Goal: Task Accomplishment & Management: Complete application form

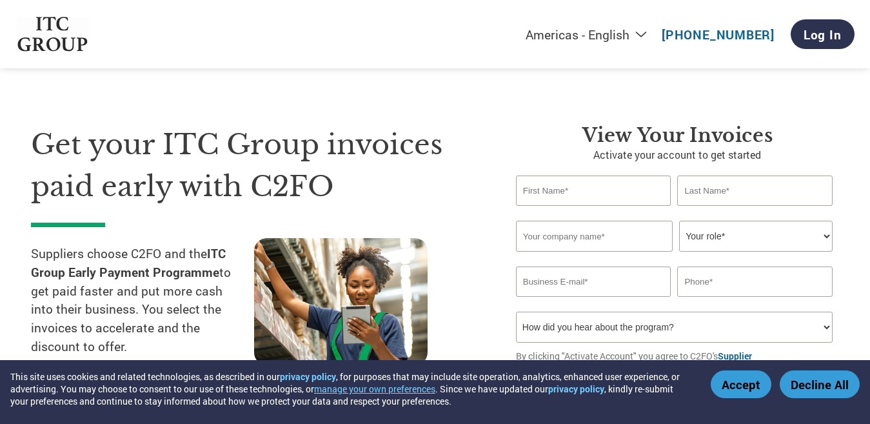
select select "en-[GEOGRAPHIC_DATA]"
click at [558, 191] on input "text" at bounding box center [593, 190] width 155 height 30
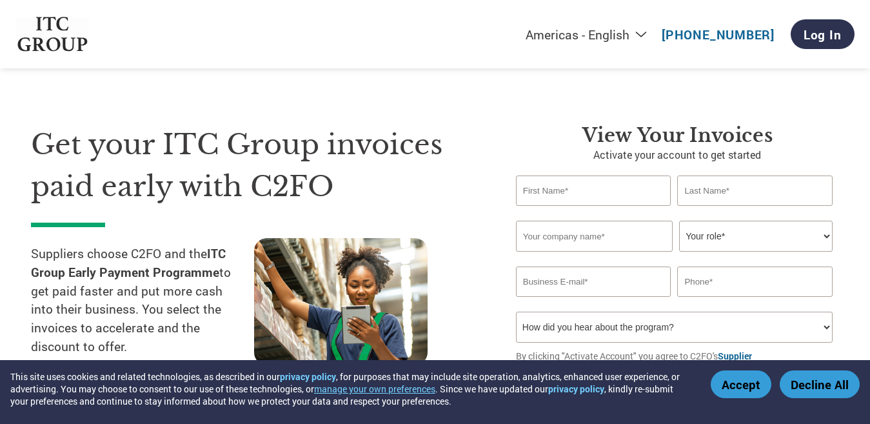
click at [558, 191] on input "text" at bounding box center [593, 190] width 155 height 30
click at [828, 241] on select "Your role* CFO Controller Credit Manager Finance Director Treasurer CEO Preside…" at bounding box center [756, 236] width 154 height 31
select select "OWNER_FOUNDER"
click at [679, 221] on select "Your role* CFO Controller Credit Manager Finance Director Treasurer CEO Preside…" at bounding box center [756, 236] width 154 height 31
click at [578, 195] on input "text" at bounding box center [593, 190] width 155 height 30
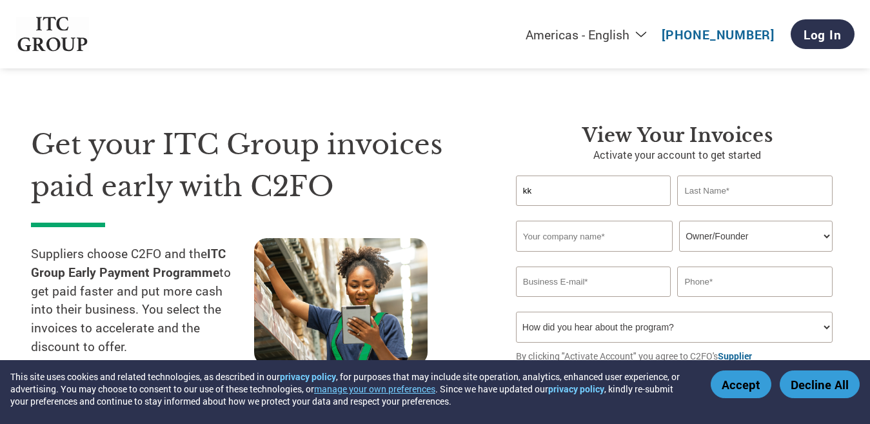
type input "k"
click at [578, 195] on input "[PERSON_NAME]" at bounding box center [593, 190] width 155 height 30
type input "[PERSON_NAME]"
click at [727, 184] on input "text" at bounding box center [754, 190] width 155 height 30
type input "[PERSON_NAME]"
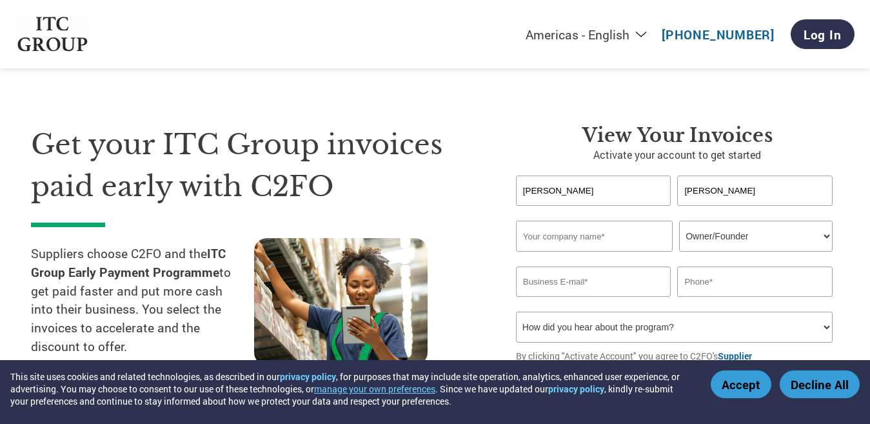
click at [567, 259] on div "Invalid company name or company name is too long" at bounding box center [674, 257] width 317 height 8
click at [574, 237] on input "text" at bounding box center [594, 236] width 157 height 31
type input "MARK DEVICE"
click at [541, 285] on input "email" at bounding box center [593, 281] width 155 height 30
type input "[EMAIL_ADDRESS][DOMAIN_NAME]"
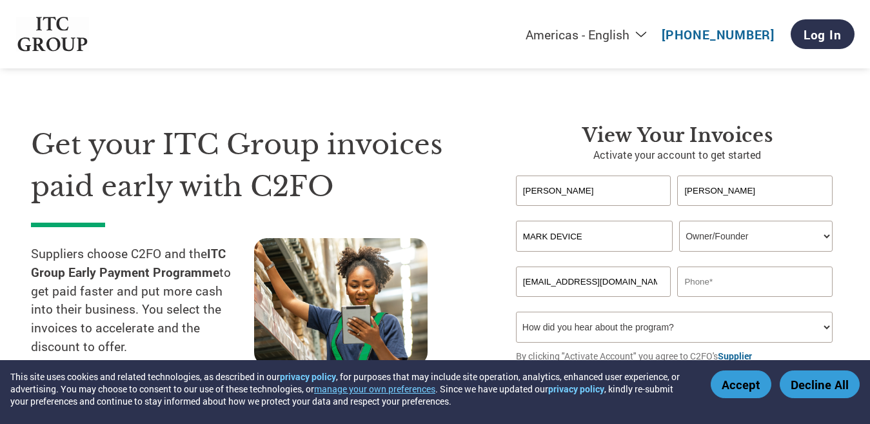
click at [675, 274] on div "[EMAIL_ADDRESS][DOMAIN_NAME]" at bounding box center [677, 281] width 323 height 30
click at [713, 281] on input "text" at bounding box center [754, 281] width 155 height 30
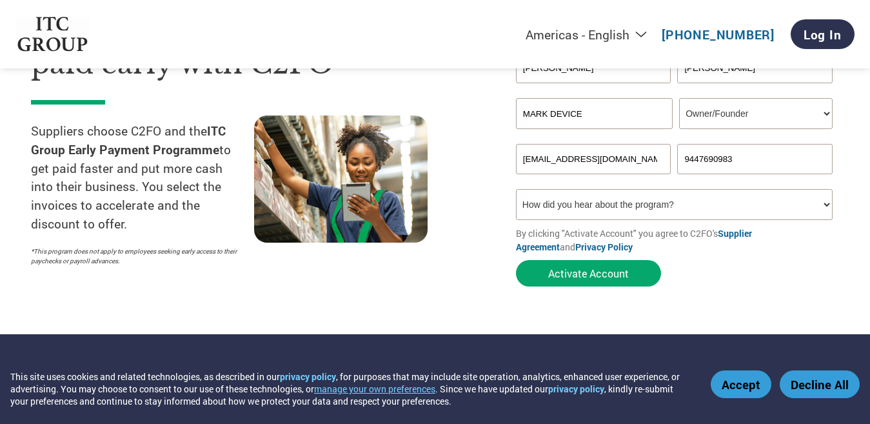
scroll to position [129, 0]
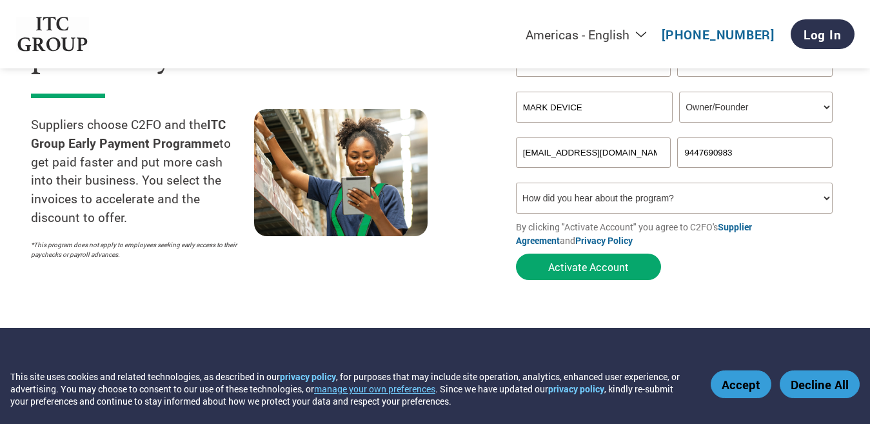
type input "9447690983"
click at [819, 203] on select "How did you hear about the program? Received a letter Email Social Media Online…" at bounding box center [674, 198] width 317 height 31
select select "Email"
click at [516, 183] on select "How did you hear about the program? Received a letter Email Social Media Online…" at bounding box center [674, 198] width 317 height 31
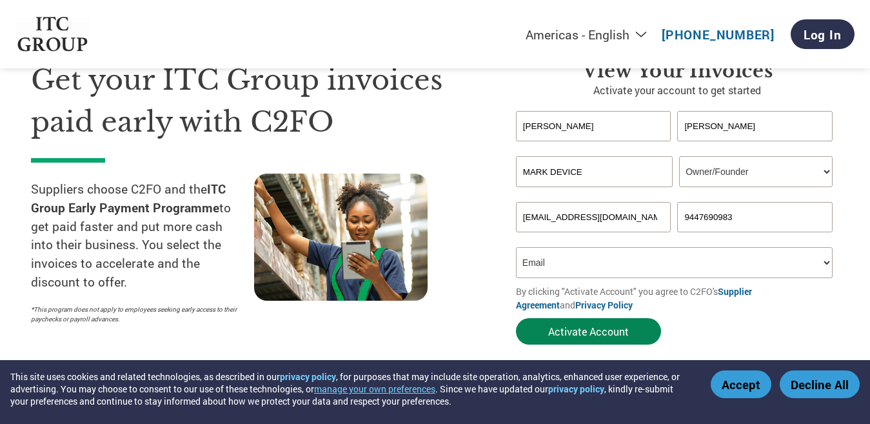
click at [586, 339] on button "Activate Account" at bounding box center [588, 331] width 145 height 26
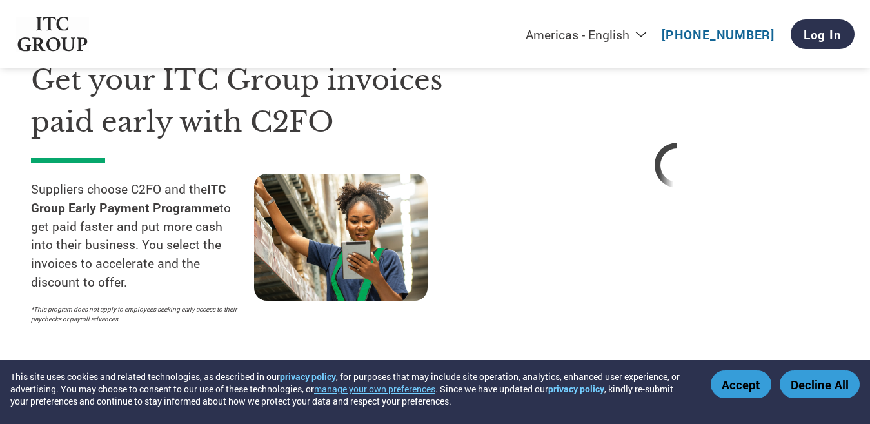
select select "en-[GEOGRAPHIC_DATA]"
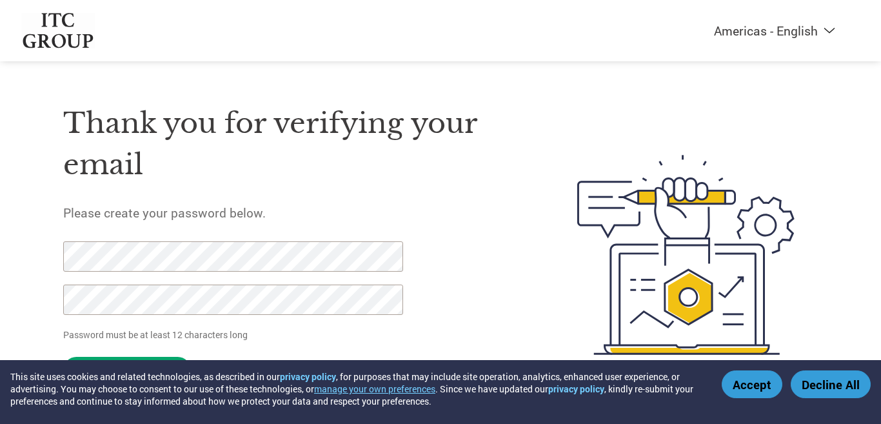
select select "en-[GEOGRAPHIC_DATA]"
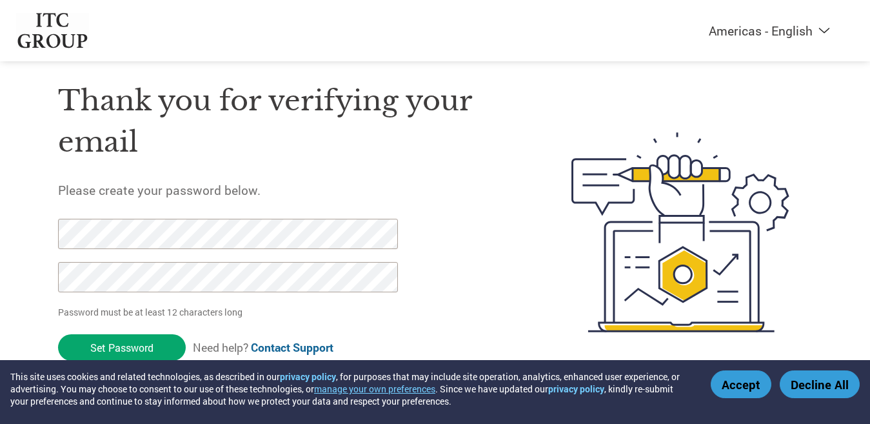
scroll to position [34, 0]
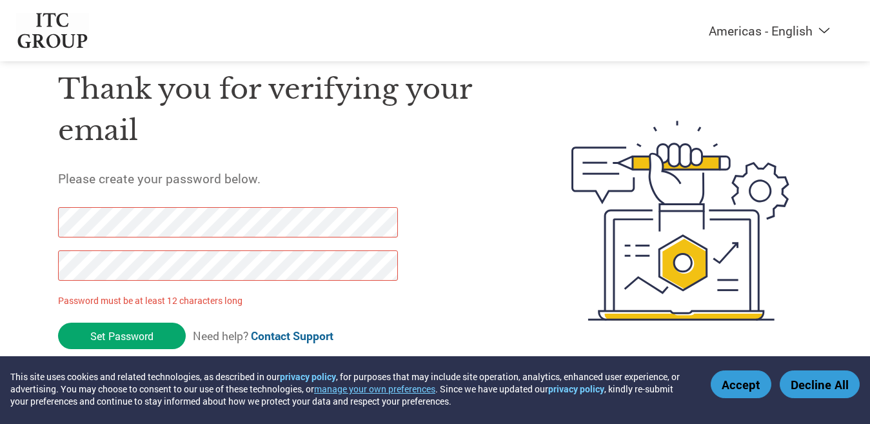
drag, startPoint x: 147, startPoint y: 328, endPoint x: 0, endPoint y: 260, distance: 162.2
click at [0, 260] on div "Americas - English Américas - Español Américas - Português Amériques - Français…" at bounding box center [435, 169] width 870 height 406
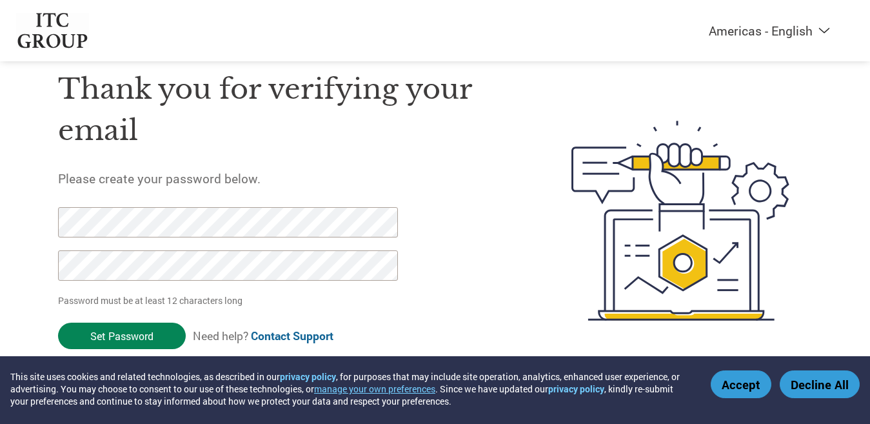
click at [142, 338] on input "Set Password" at bounding box center [122, 336] width 128 height 26
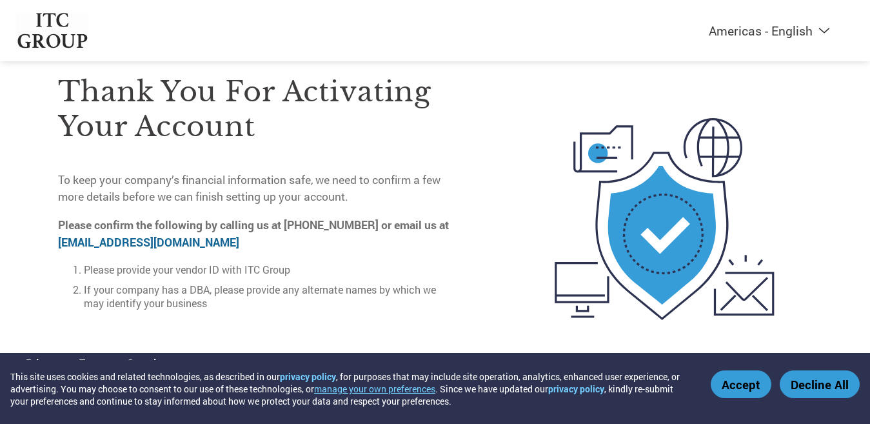
scroll to position [0, 0]
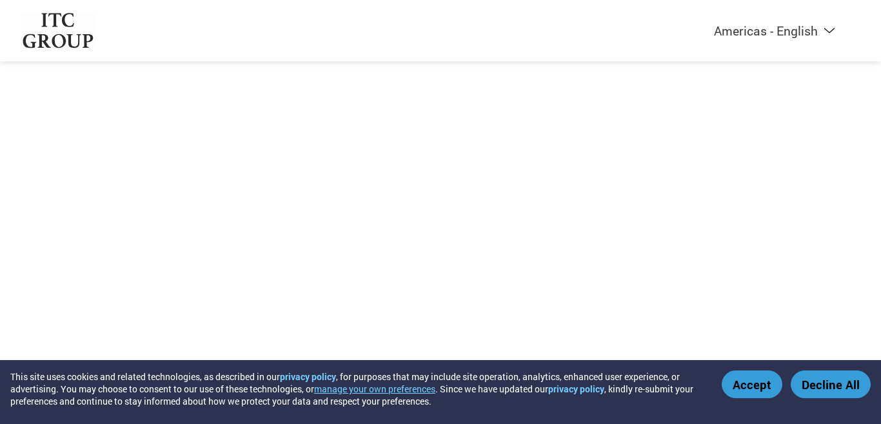
select select "en-[GEOGRAPHIC_DATA]"
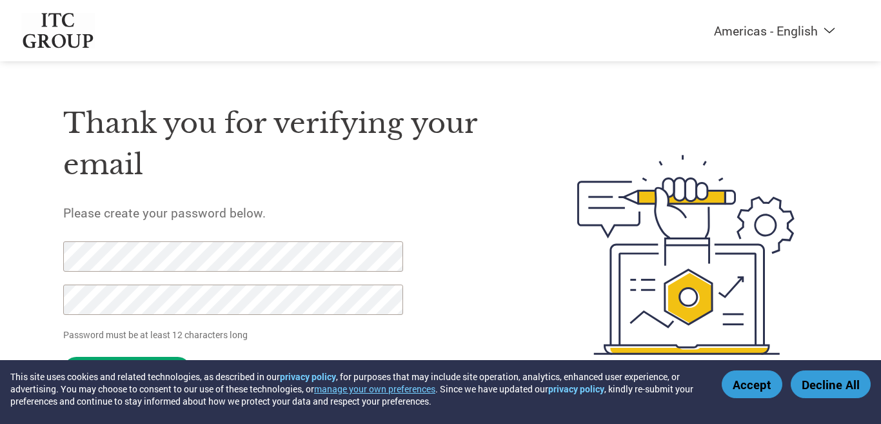
select select "en-[GEOGRAPHIC_DATA]"
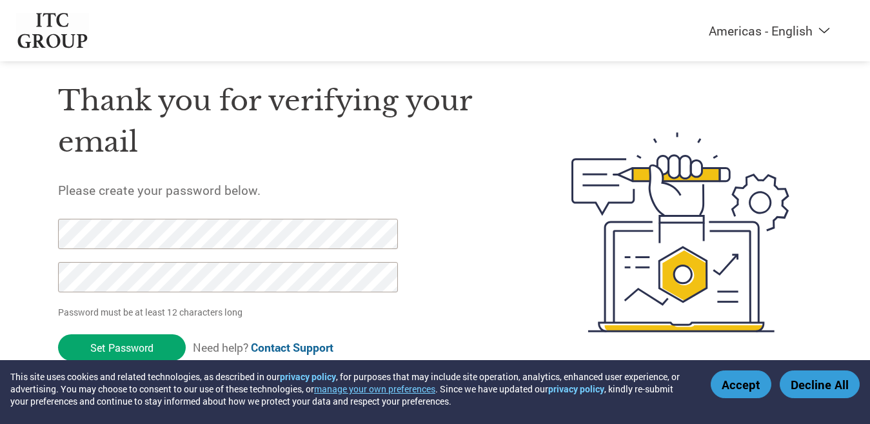
scroll to position [34, 0]
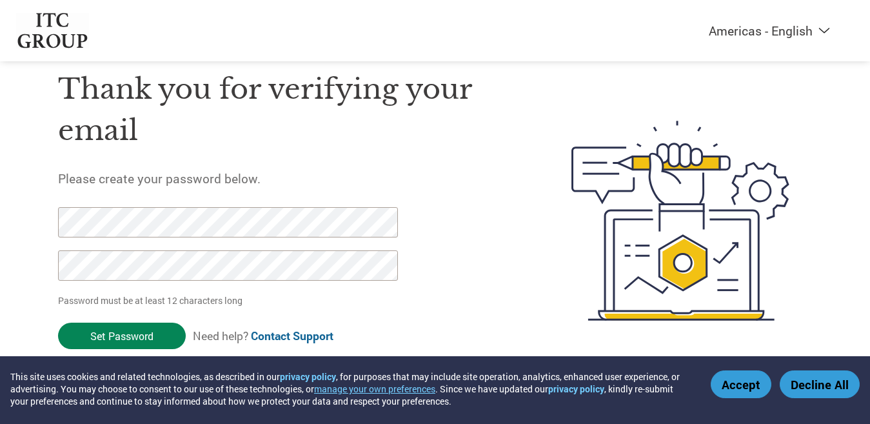
click at [137, 335] on input "Set Password" at bounding box center [122, 336] width 128 height 26
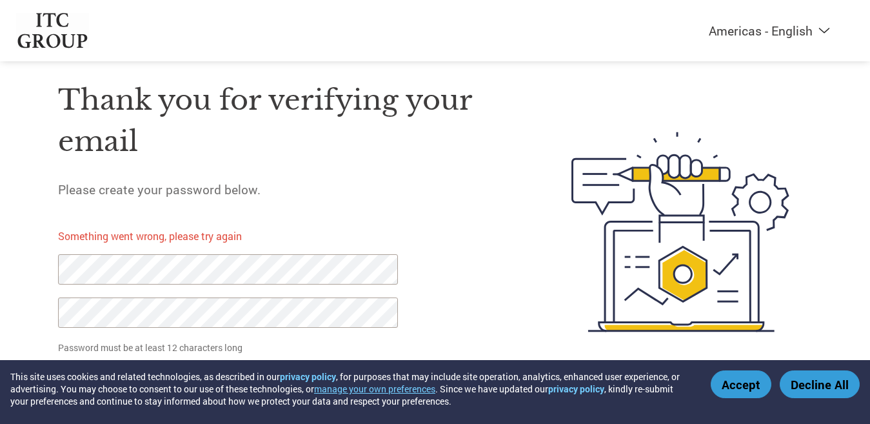
scroll to position [35, 0]
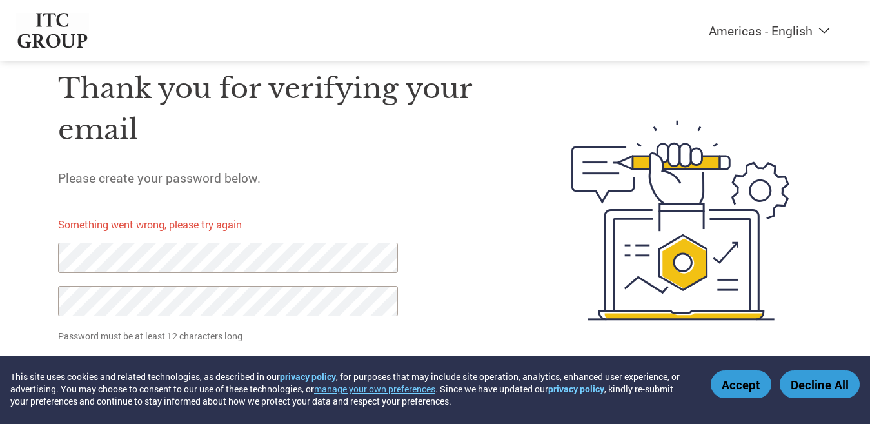
click at [40, 262] on div "Thank you for verifying your email Please create your password below. Something…" at bounding box center [435, 220] width 839 height 343
click at [0, 299] on div "Americas - English Américas - Español Américas - Português Amériques - Français…" at bounding box center [435, 168] width 870 height 407
click at [735, 388] on button "Accept" at bounding box center [741, 384] width 61 height 28
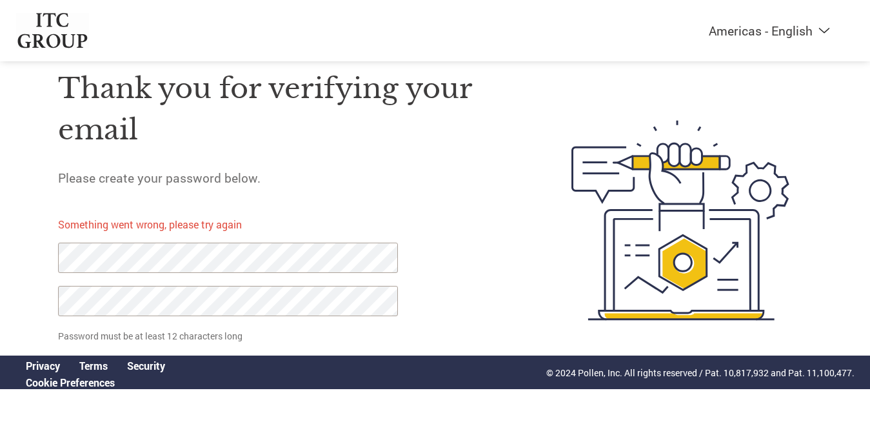
click at [200, 332] on p "Password must be at least 12 characters long" at bounding box center [230, 336] width 344 height 14
click at [0, 270] on div "Americas - English Américas - Español Américas - Português Amériques - Français…" at bounding box center [435, 168] width 870 height 407
